Goal: Transaction & Acquisition: Obtain resource

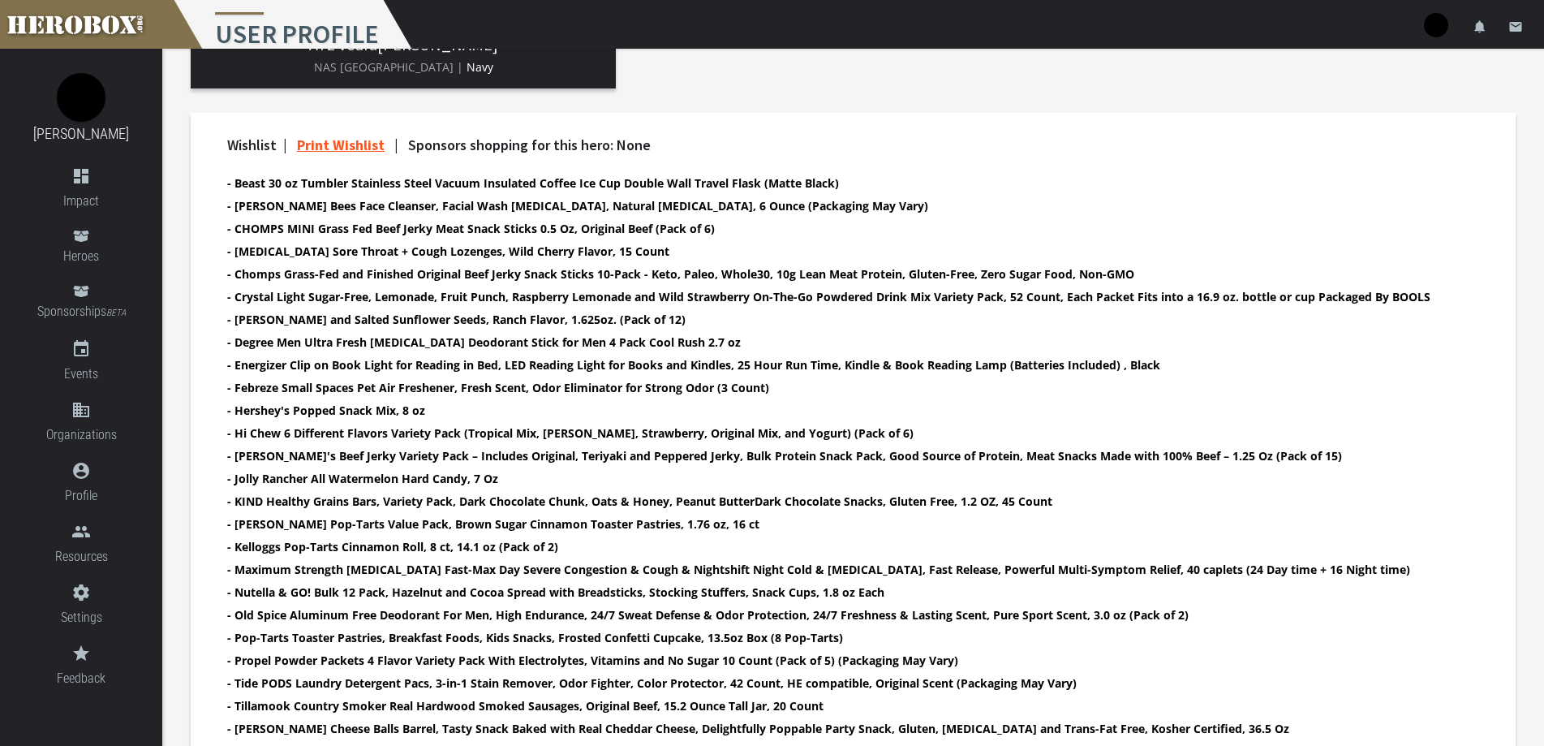
scroll to position [608, 0]
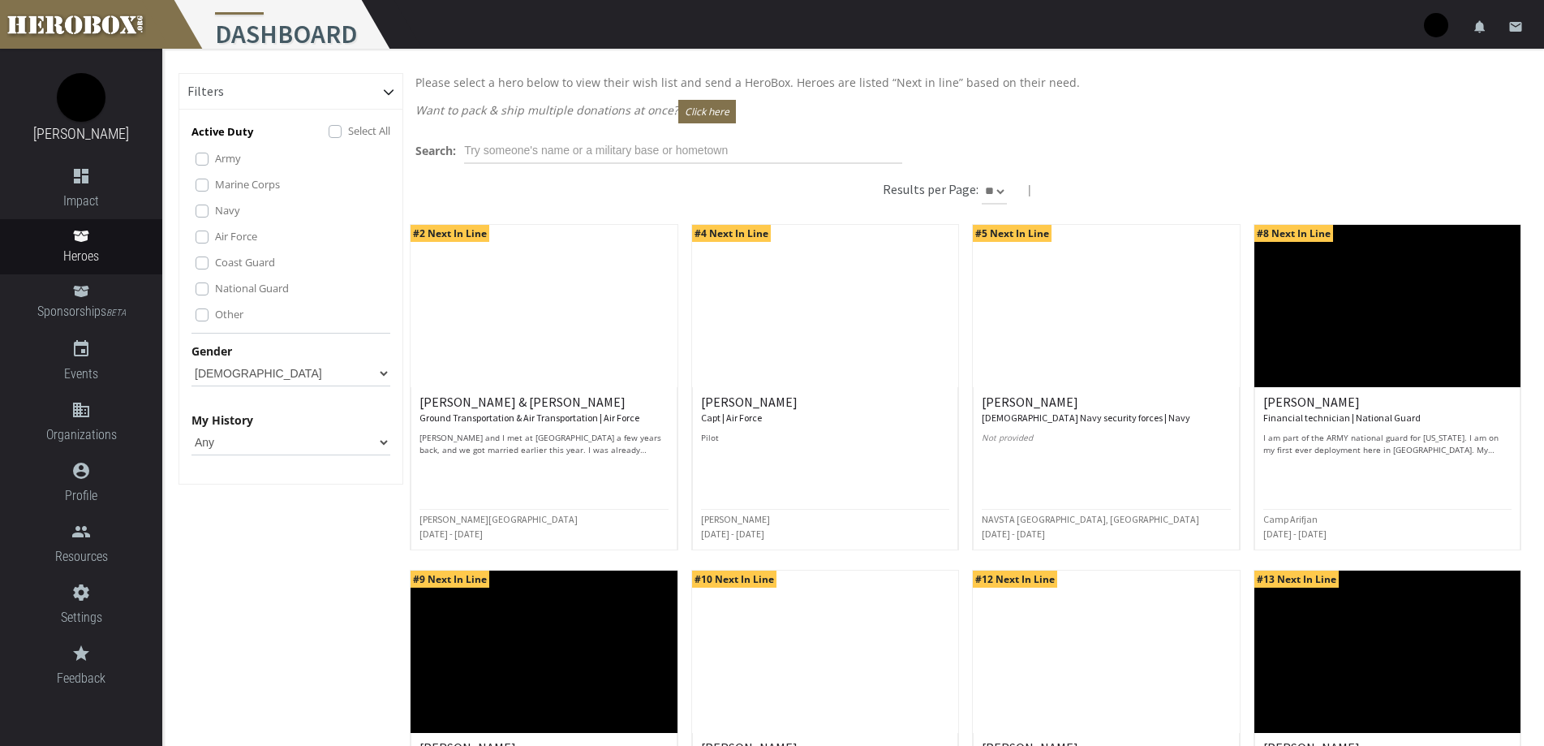
select select "*********"
click at [221, 367] on select "Any Male Female" at bounding box center [291, 373] width 199 height 26
select select "Any"
click at [192, 360] on select "Any Male Female" at bounding box center [291, 373] width 199 height 26
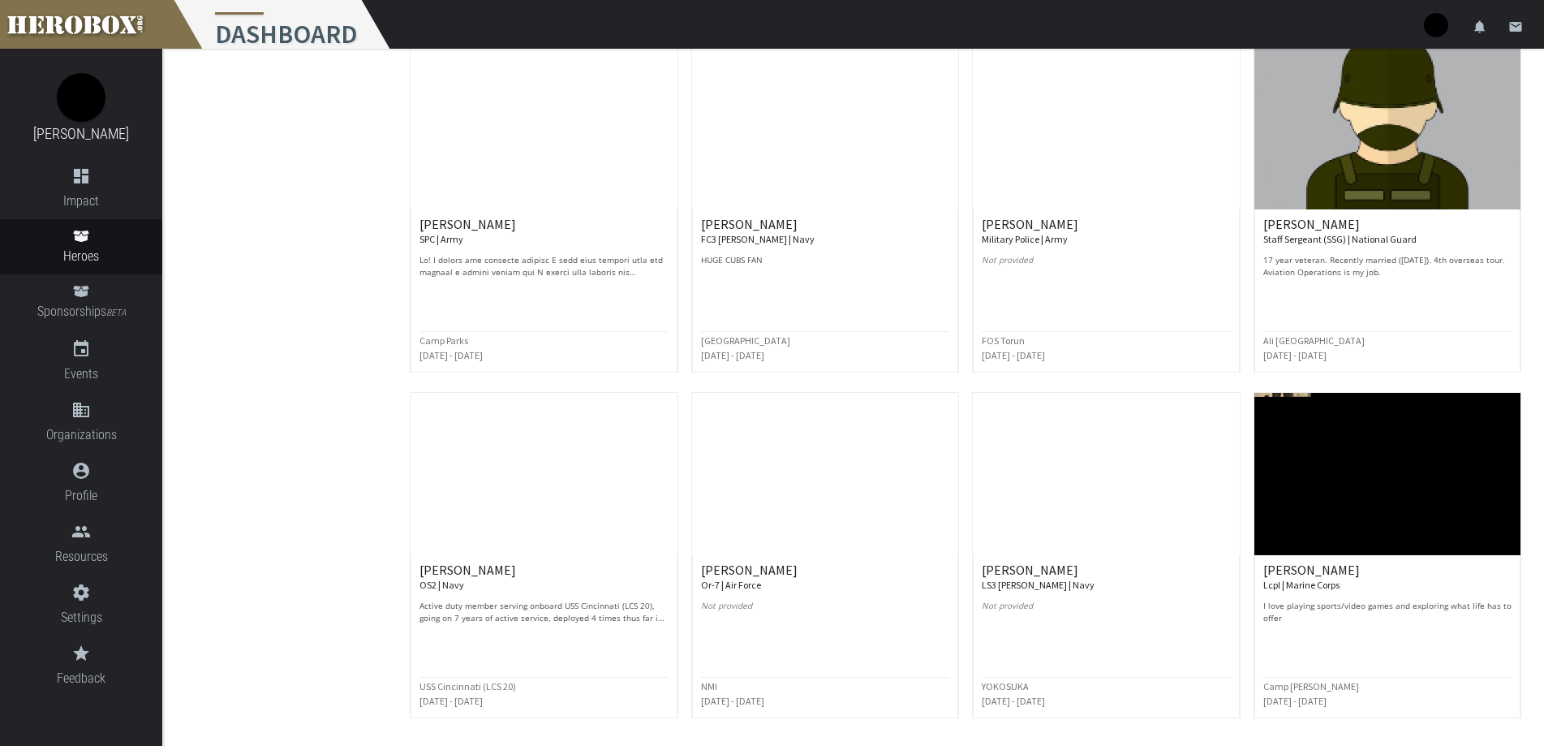
scroll to position [3729, 0]
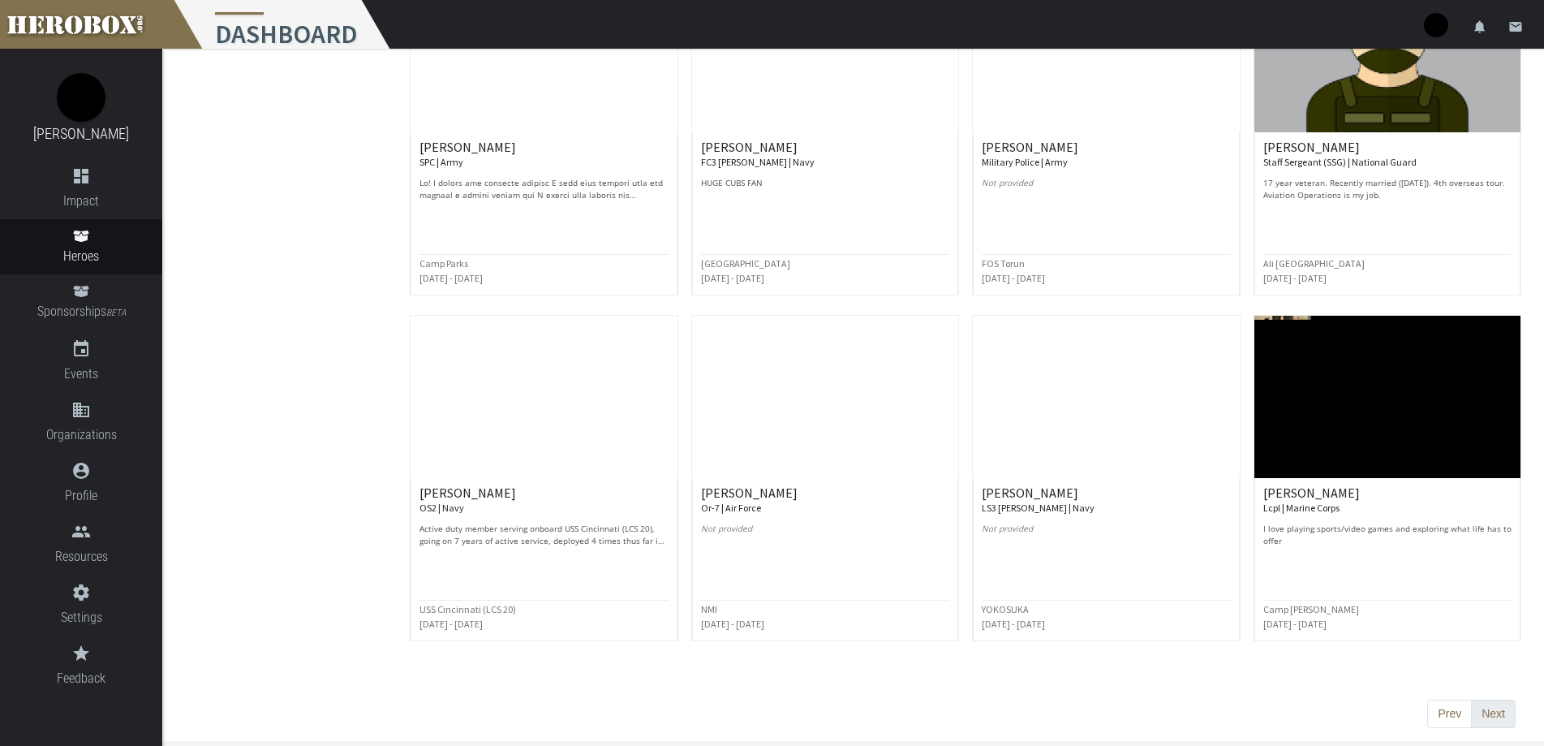
click at [1475, 712] on button "Next" at bounding box center [1493, 713] width 45 height 29
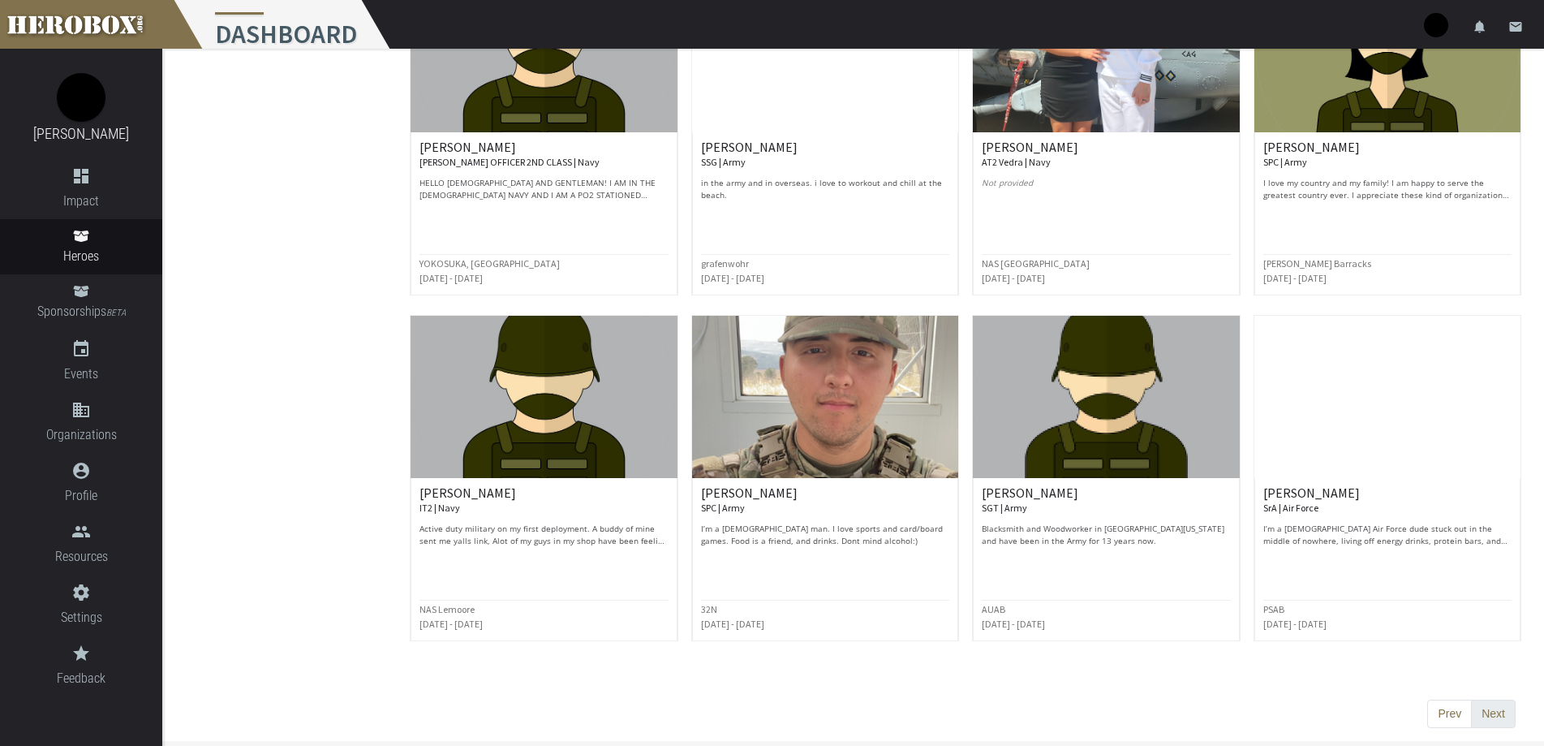
click at [1493, 709] on button "Next" at bounding box center [1493, 713] width 45 height 29
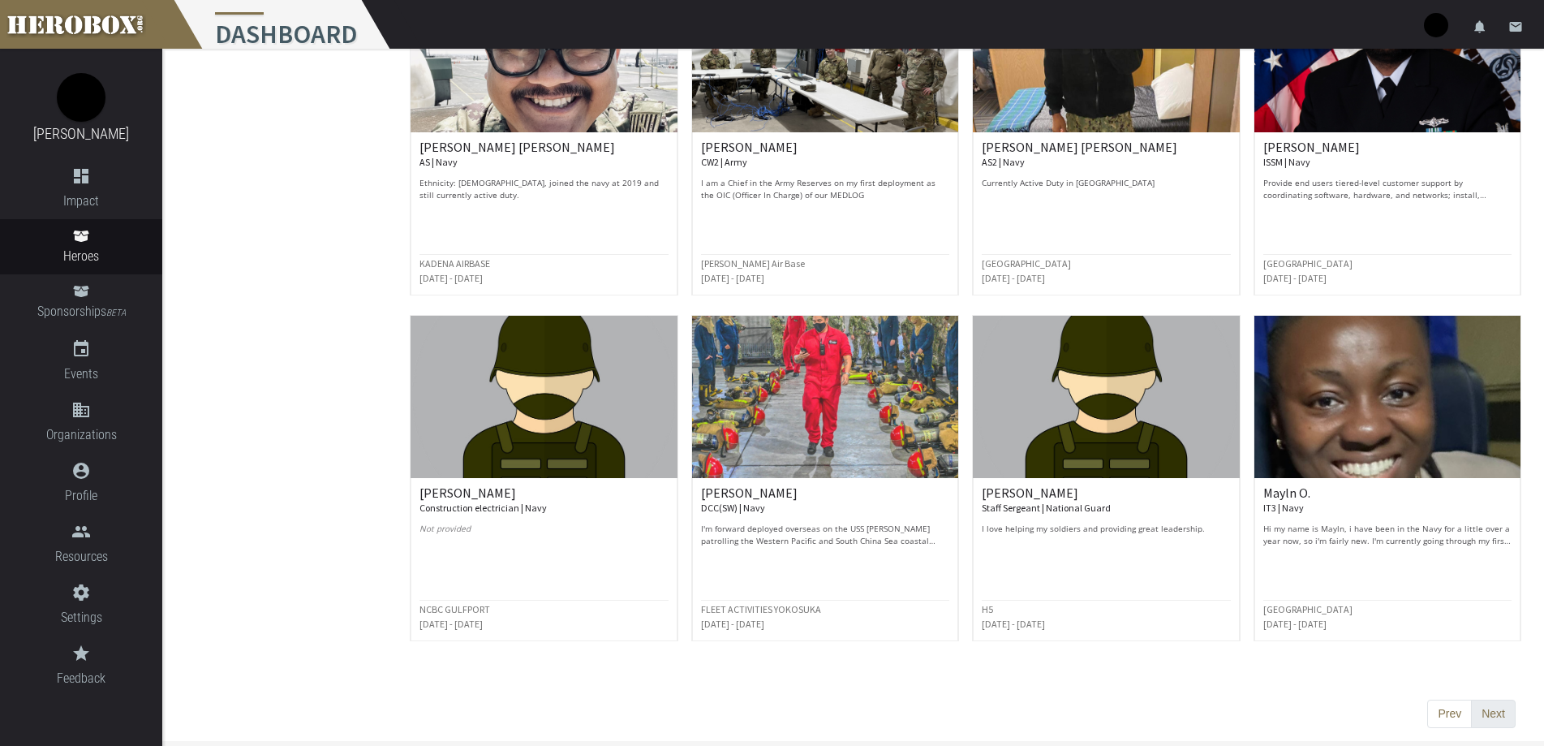
click at [1491, 704] on button "Next" at bounding box center [1493, 713] width 45 height 29
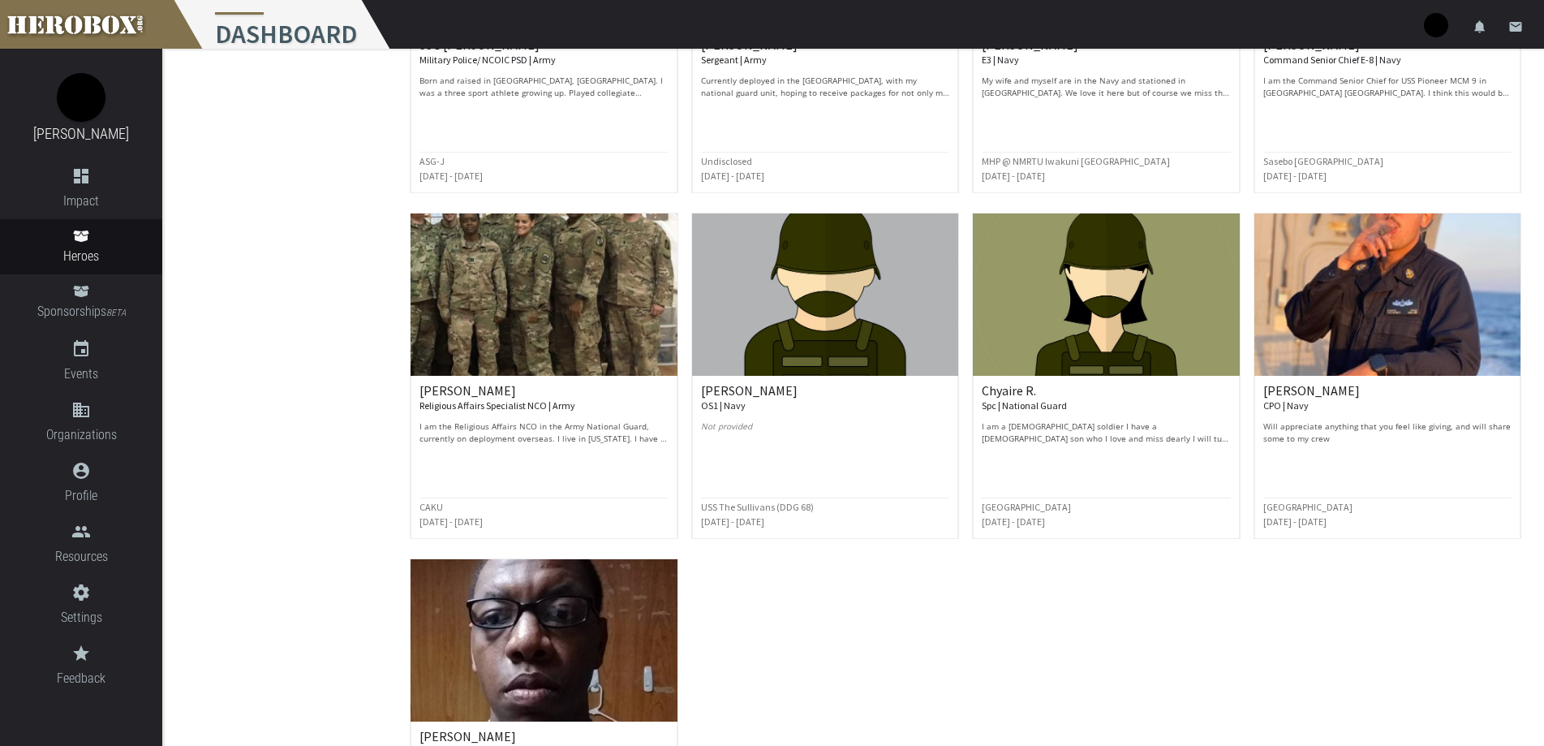
scroll to position [395, 0]
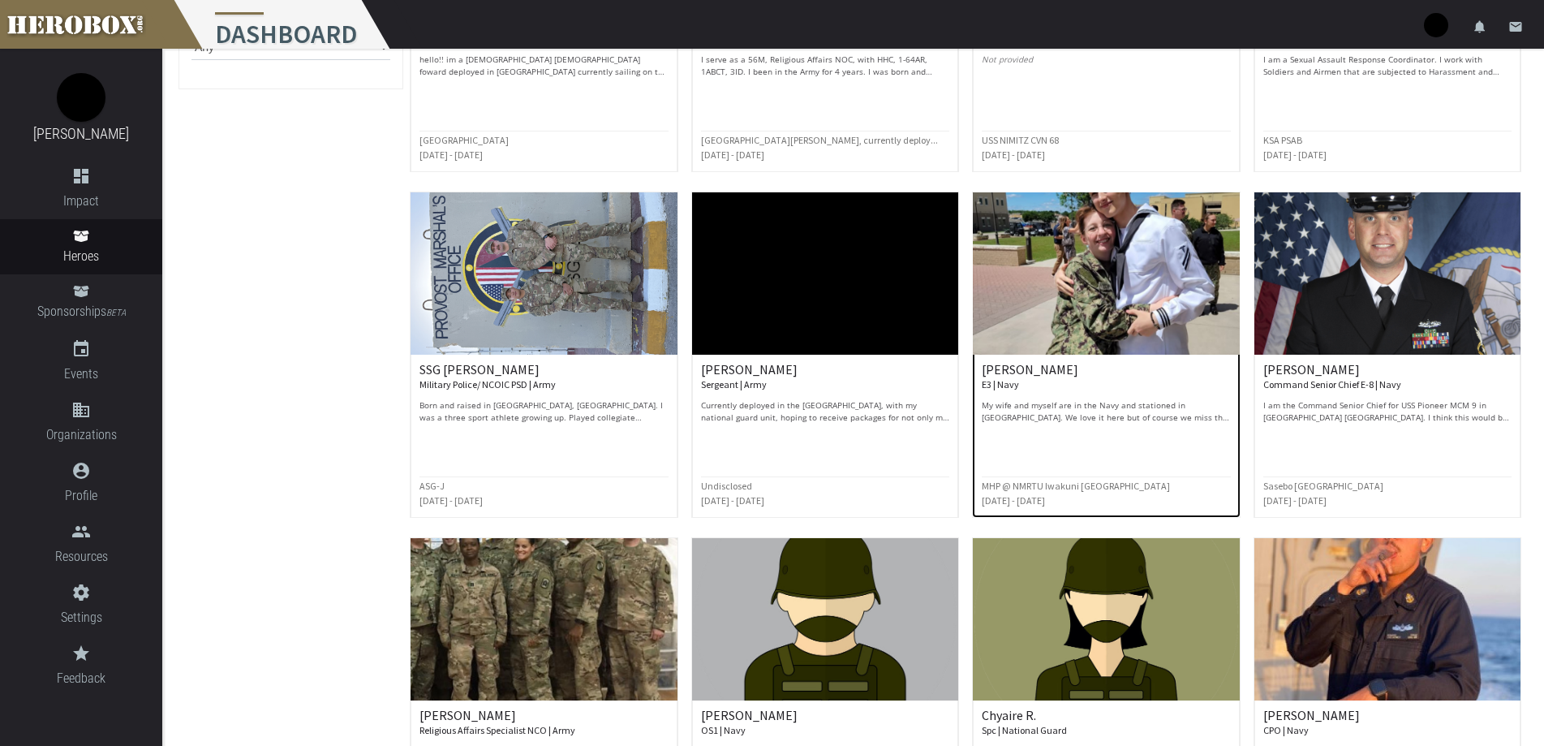
click at [1049, 373] on h6 "Brody C. E3 | Navy" at bounding box center [1106, 377] width 248 height 28
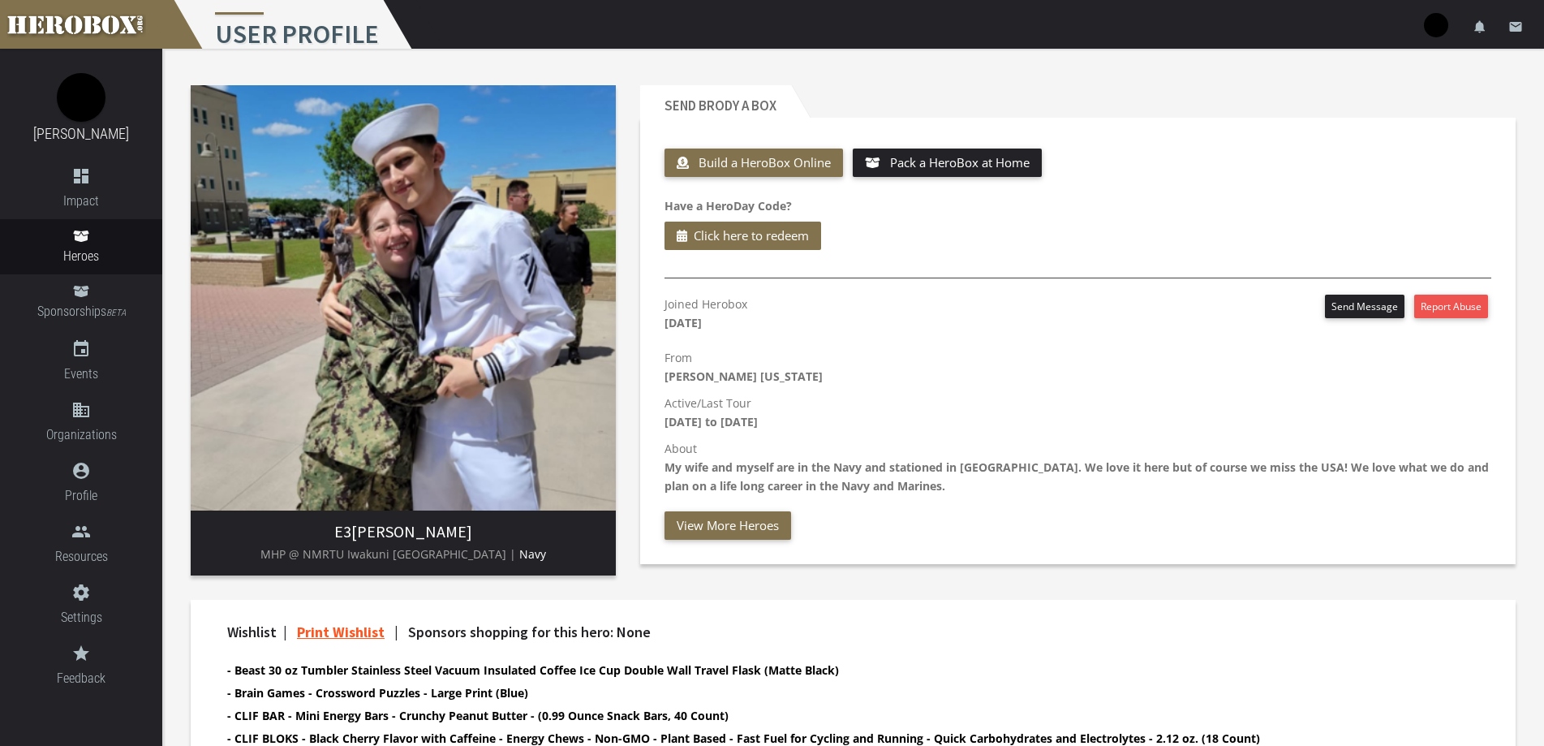
scroll to position [267, 0]
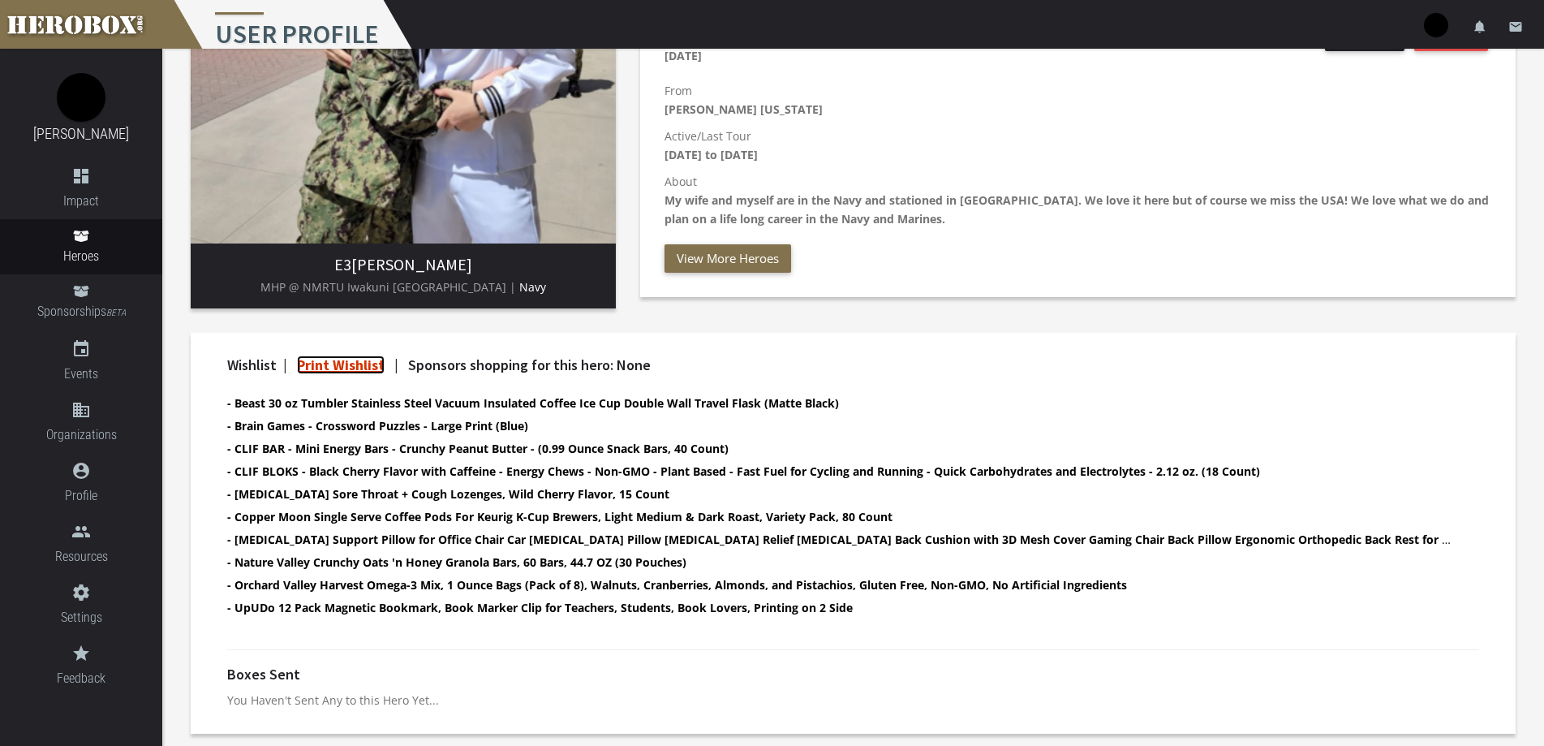
click at [373, 362] on link "Print Wishlist" at bounding box center [341, 364] width 88 height 19
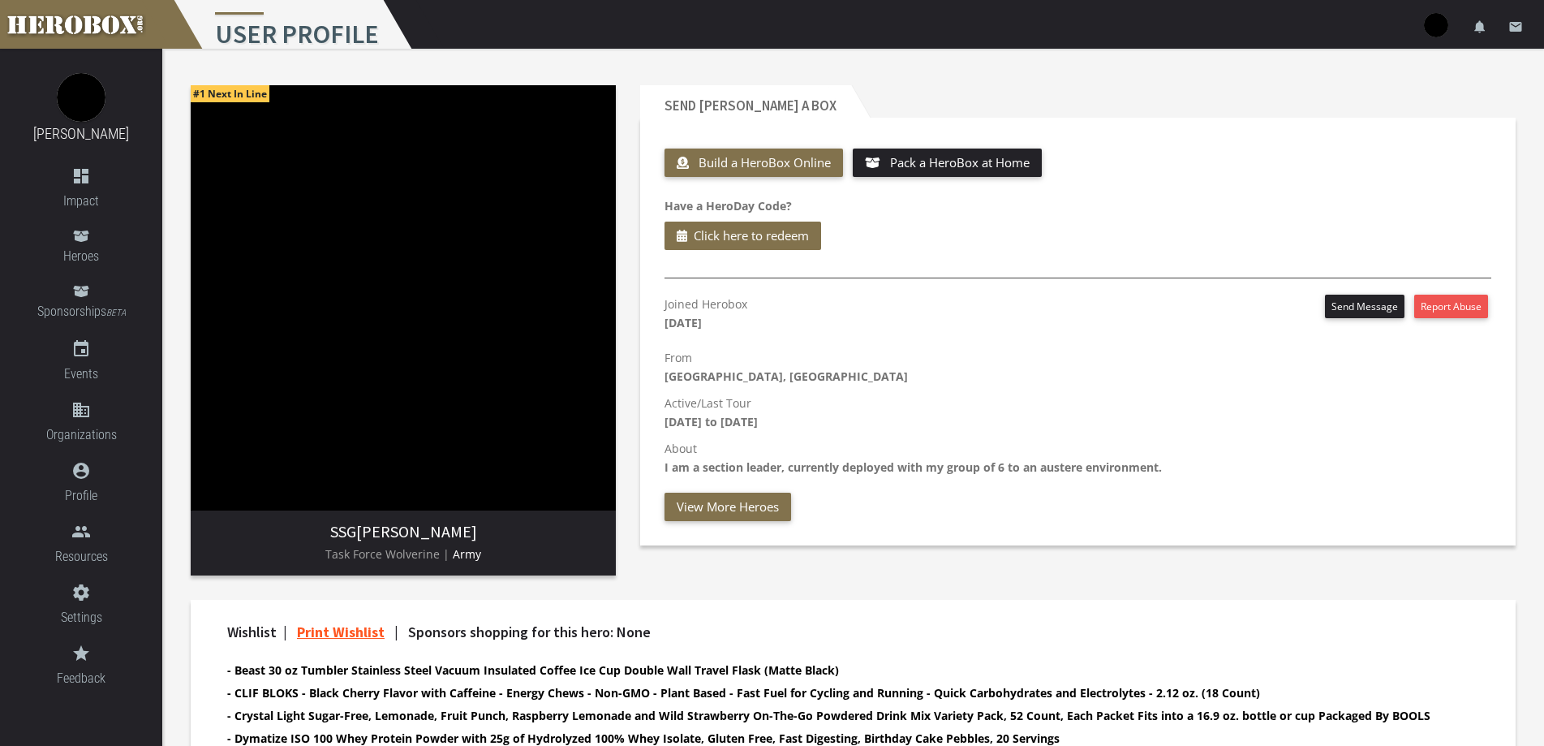
scroll to position [162, 0]
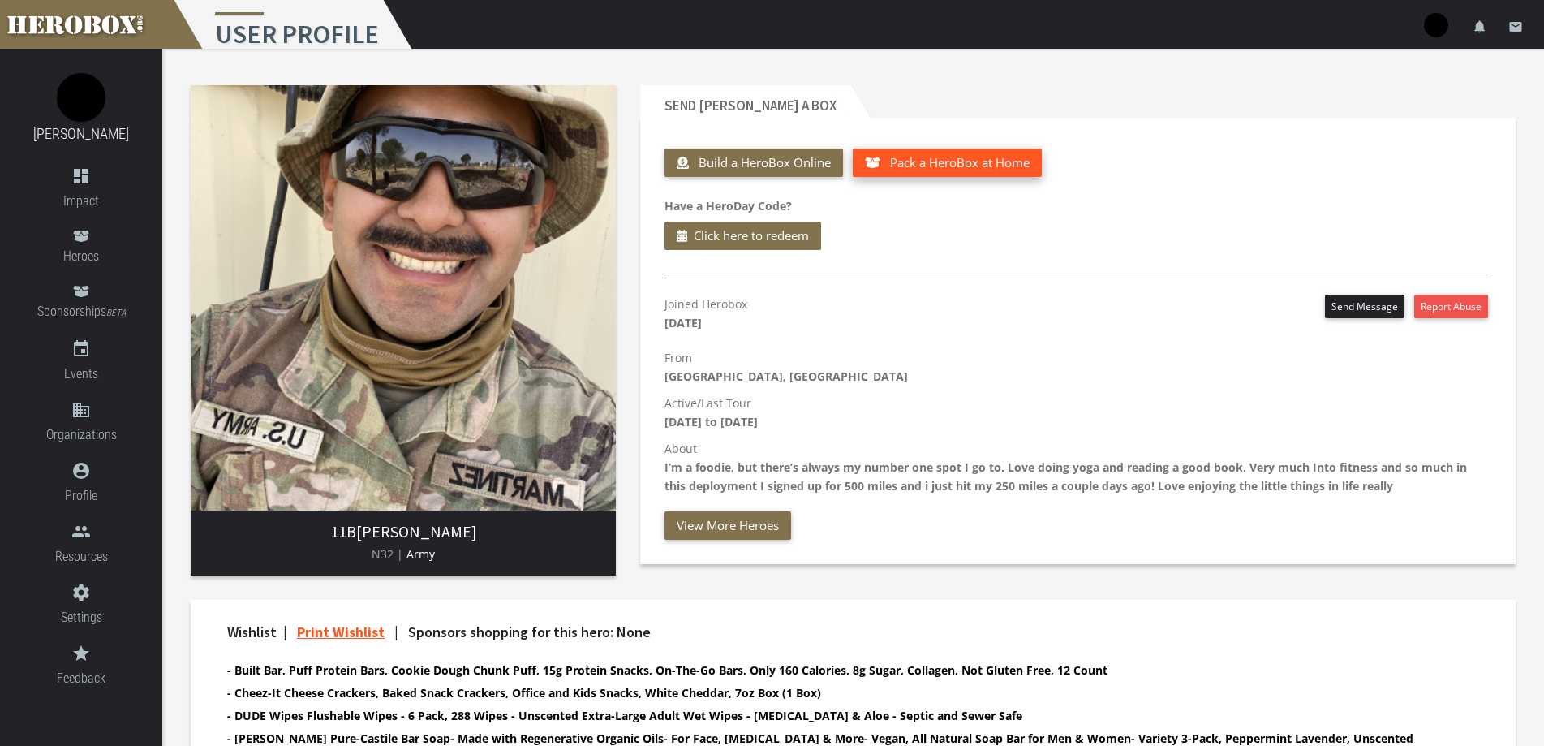
click at [904, 165] on span "Pack a HeroBox at Home" at bounding box center [960, 162] width 140 height 16
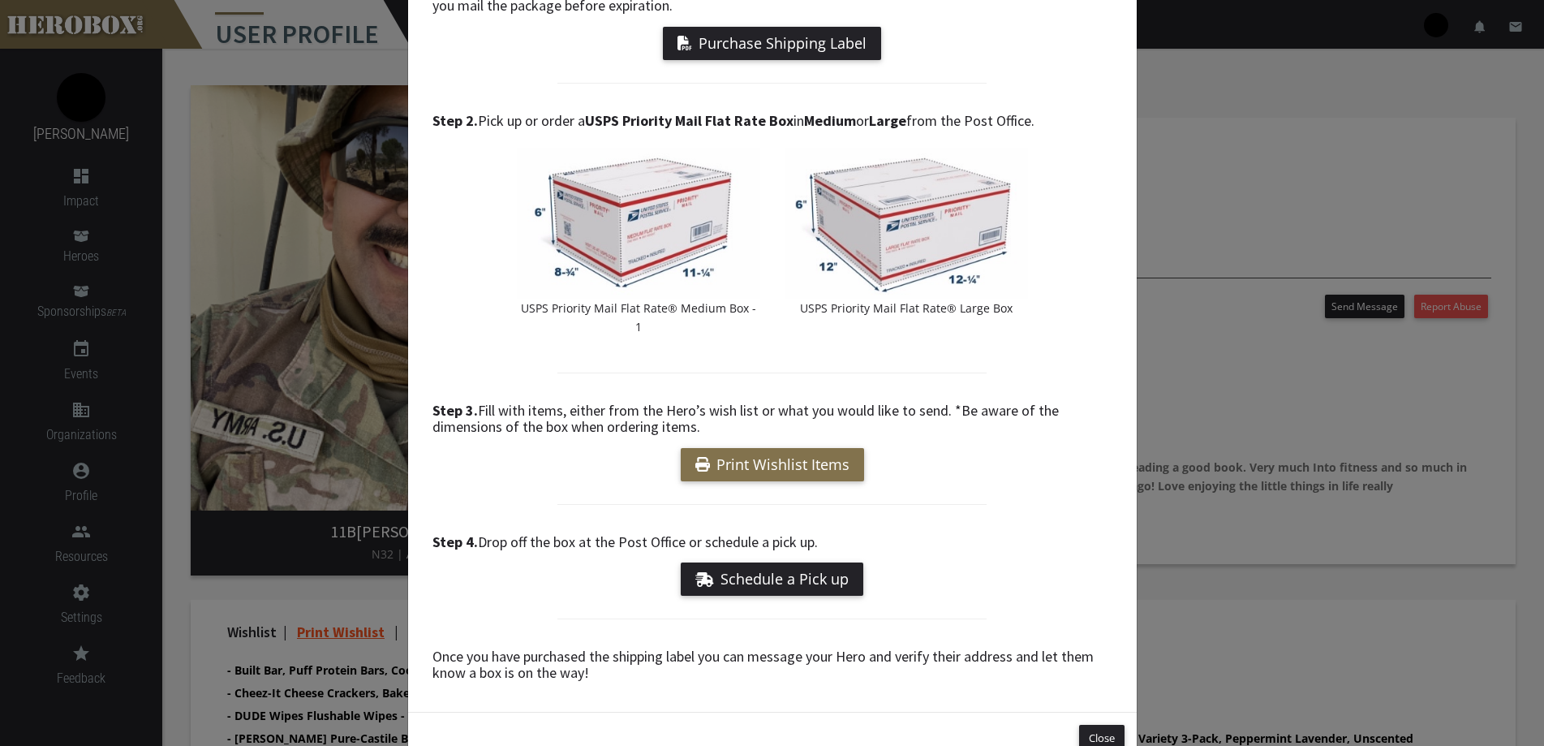
scroll to position [187, 0]
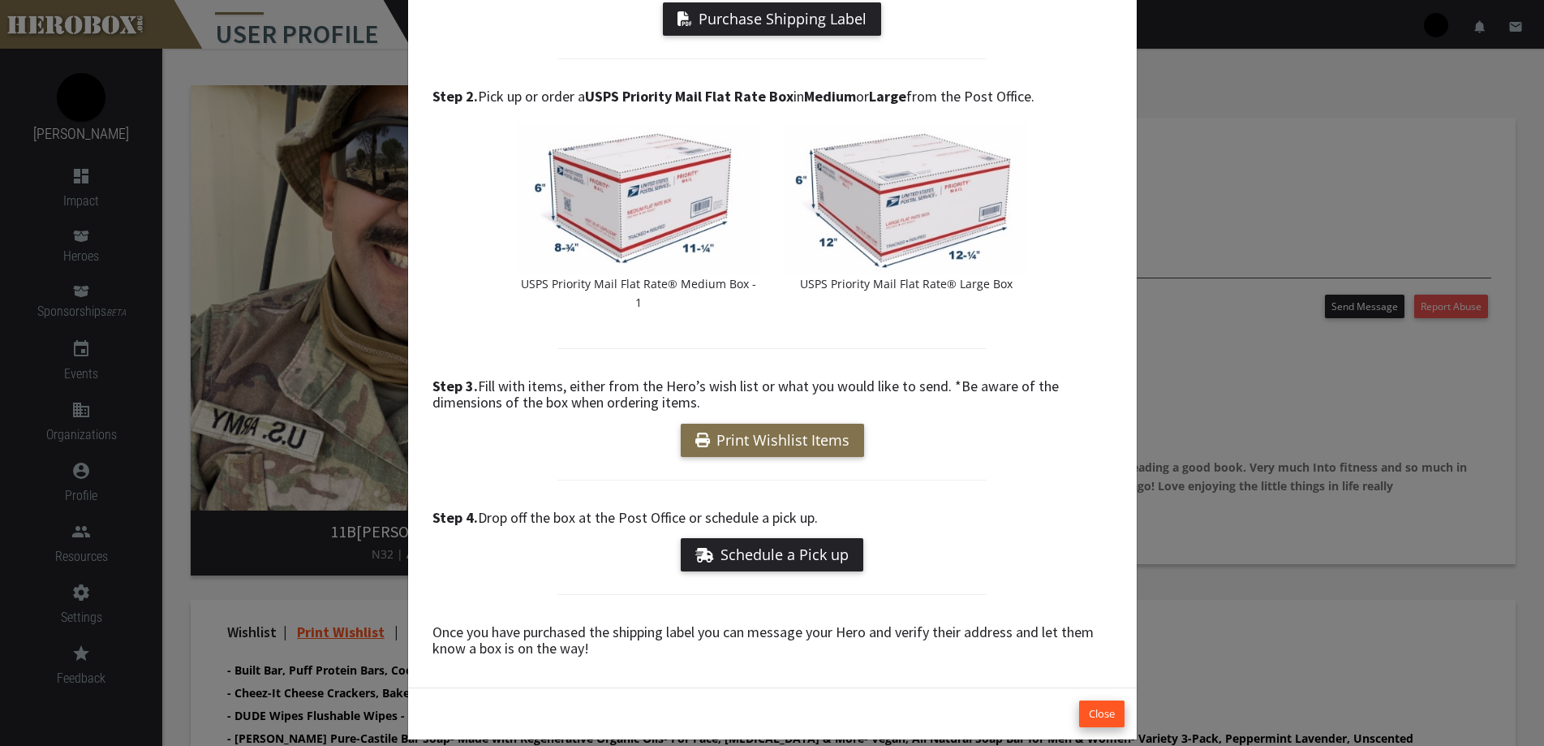
click at [1100, 700] on button "Close" at bounding box center [1101, 713] width 45 height 27
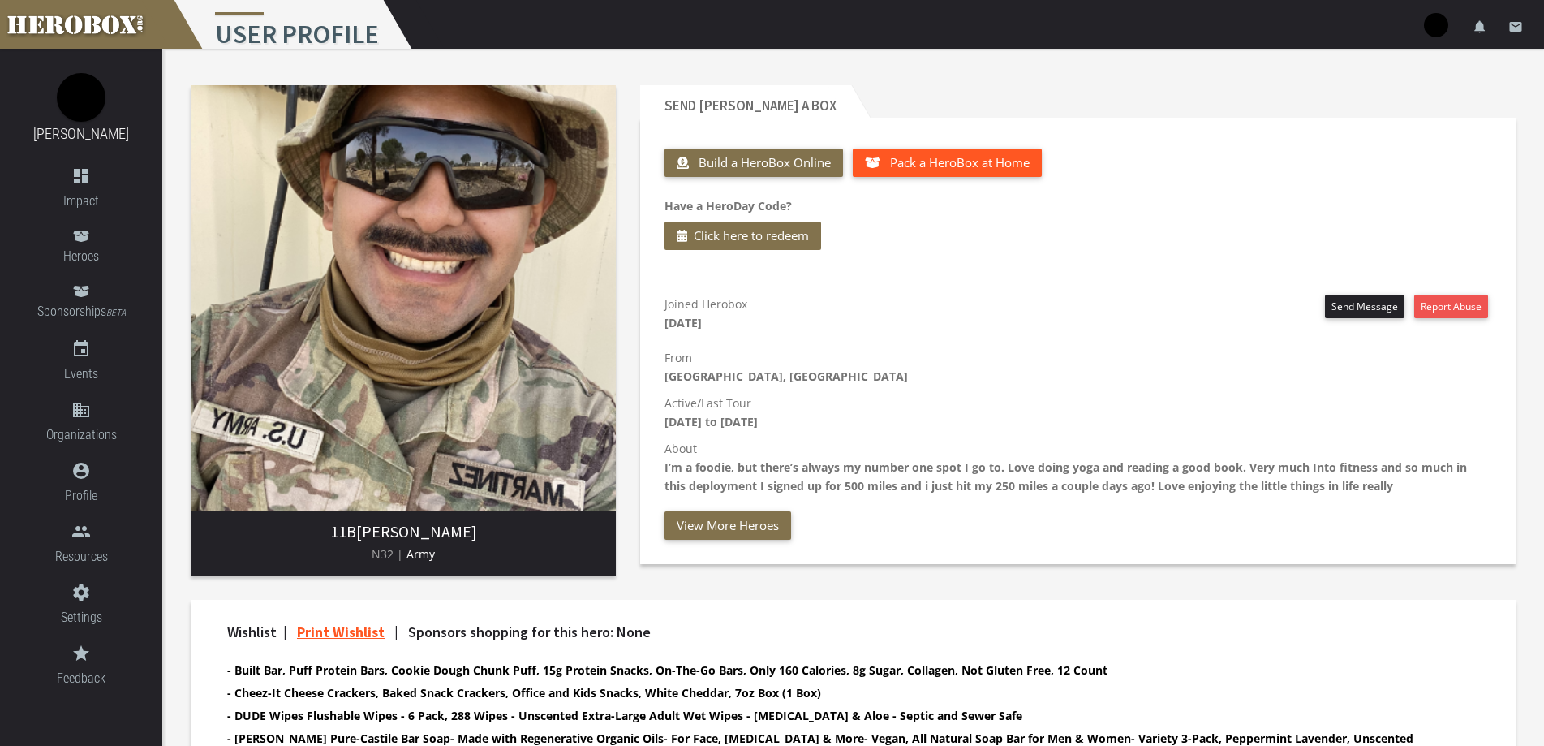
scroll to position [243, 0]
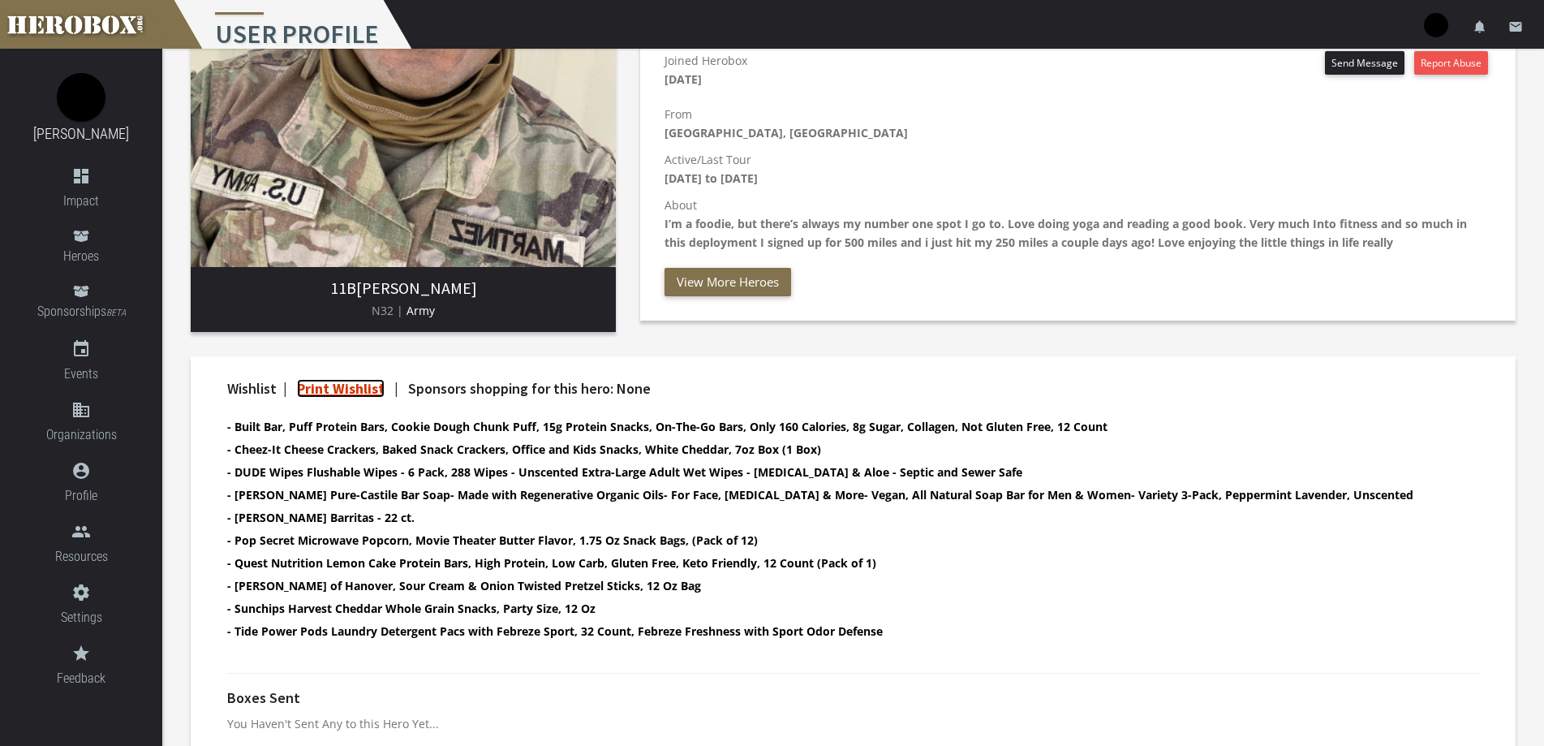
click at [361, 390] on link "Print Wishlist" at bounding box center [341, 388] width 88 height 19
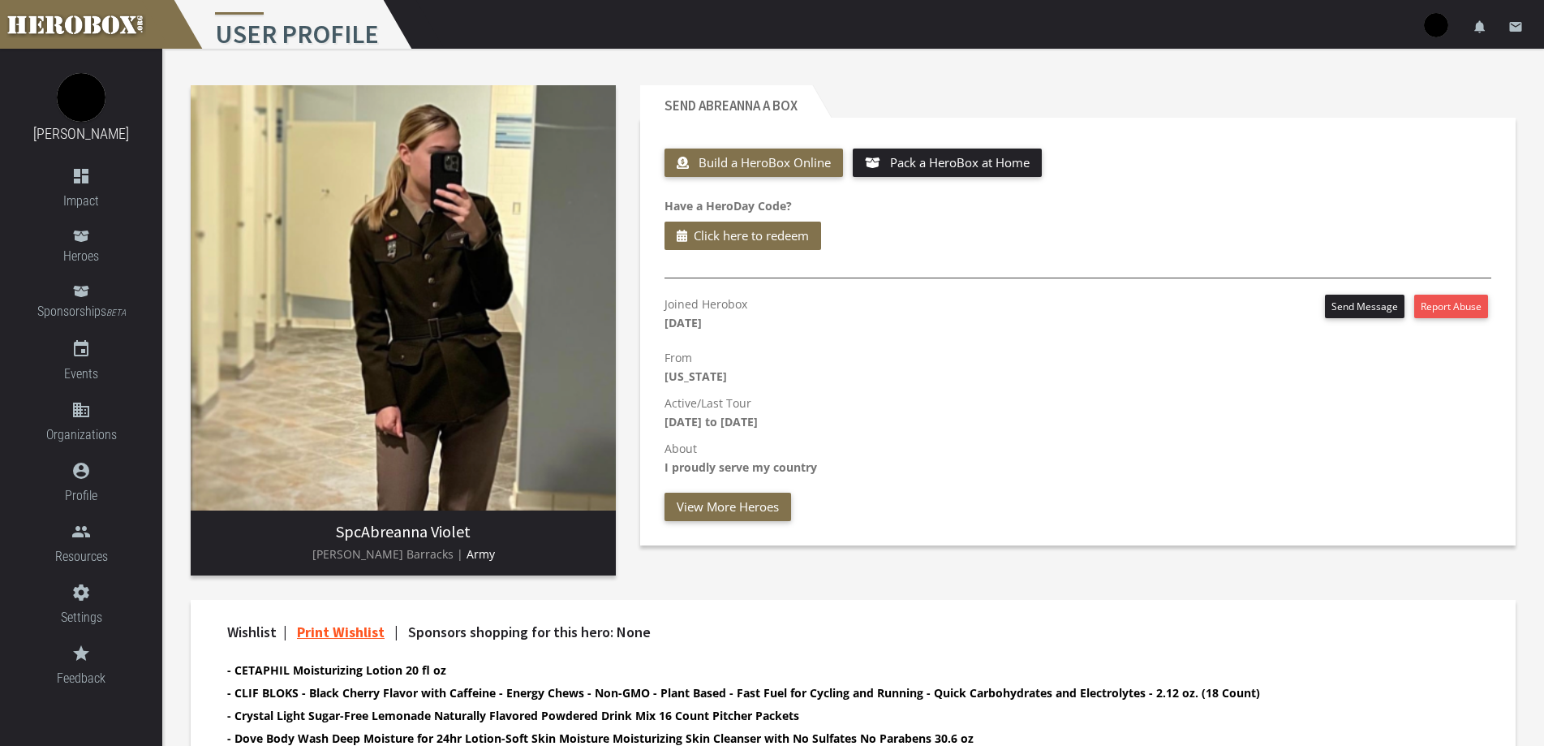
scroll to position [162, 0]
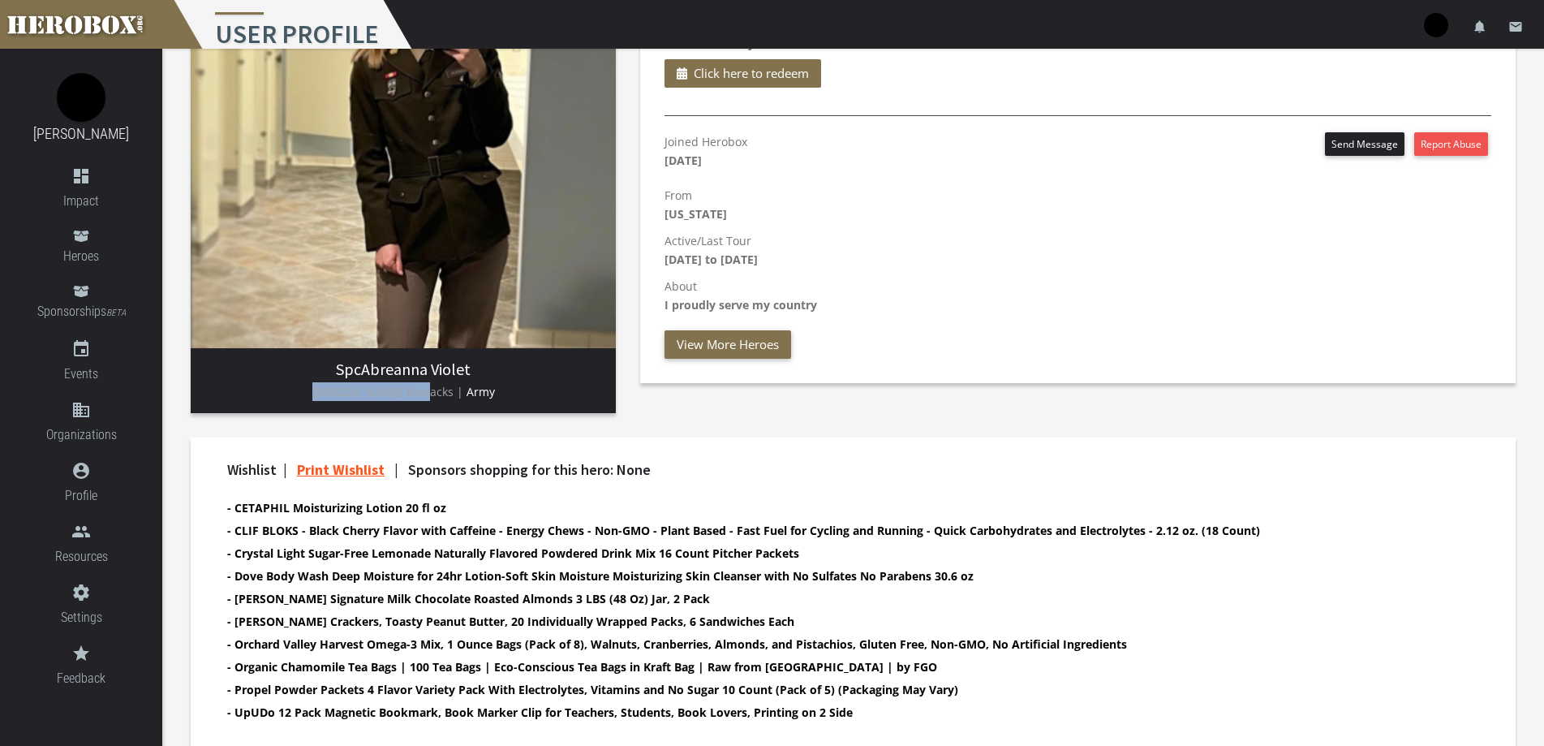
drag, startPoint x: 333, startPoint y: 393, endPoint x: 432, endPoint y: 396, distance: 99.1
click at [432, 396] on p "[PERSON_NAME] Barracks | Army" at bounding box center [403, 391] width 399 height 19
copy span "[PERSON_NAME] Barracks"
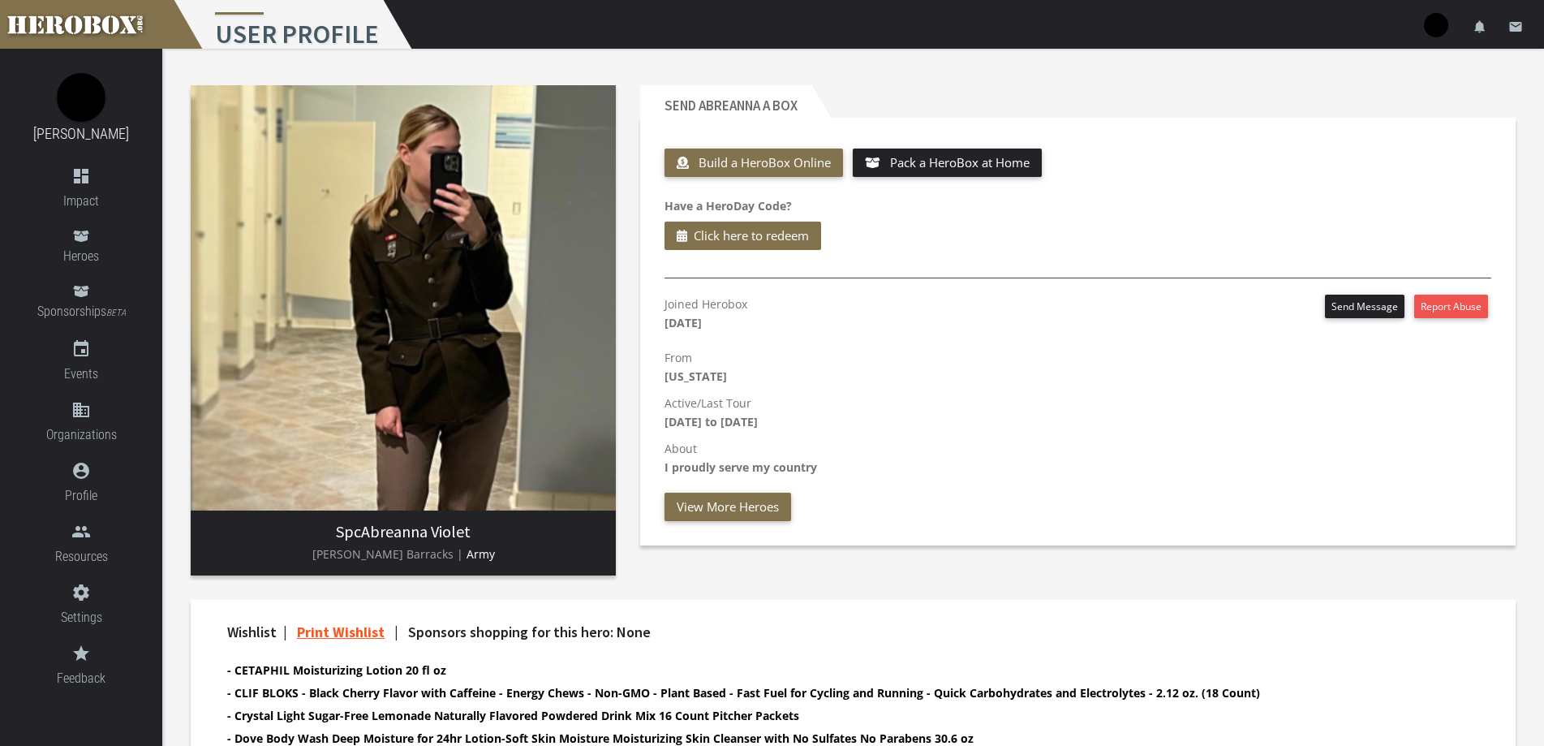
click at [876, 333] on div "Joined Herobox [DATE] Send Message Report Abuse" at bounding box center [1078, 317] width 827 height 45
